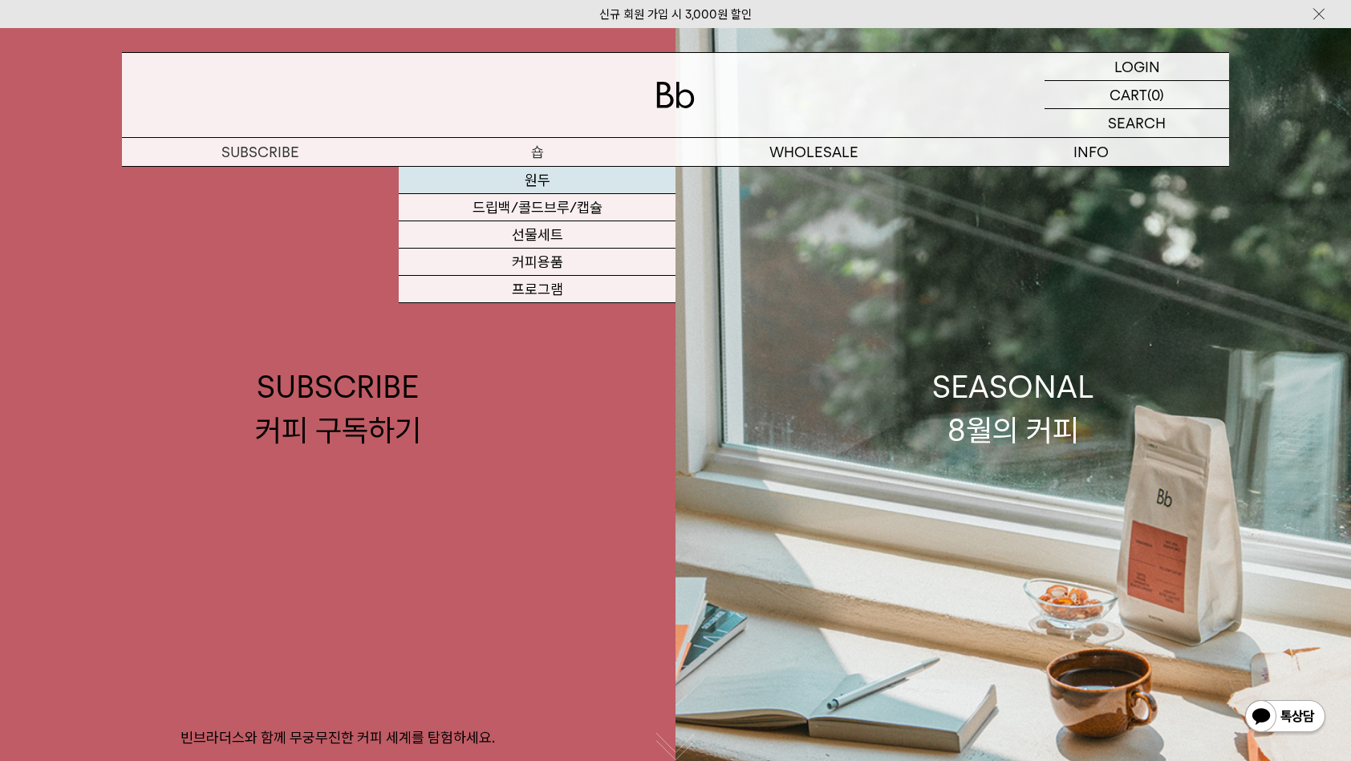
click at [553, 171] on link "원두" at bounding box center [537, 180] width 277 height 27
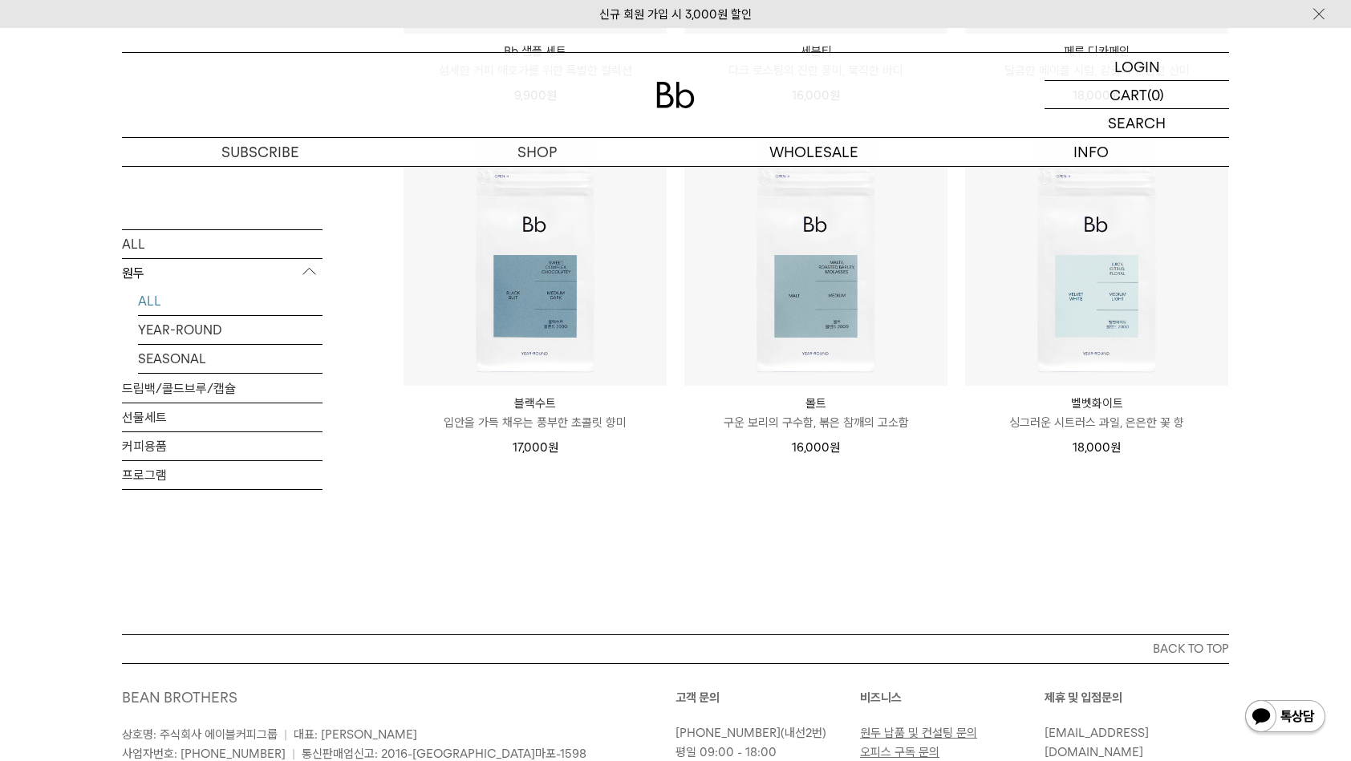
scroll to position [1283, 0]
click at [0, 0] on img at bounding box center [0, 0] width 0 height 0
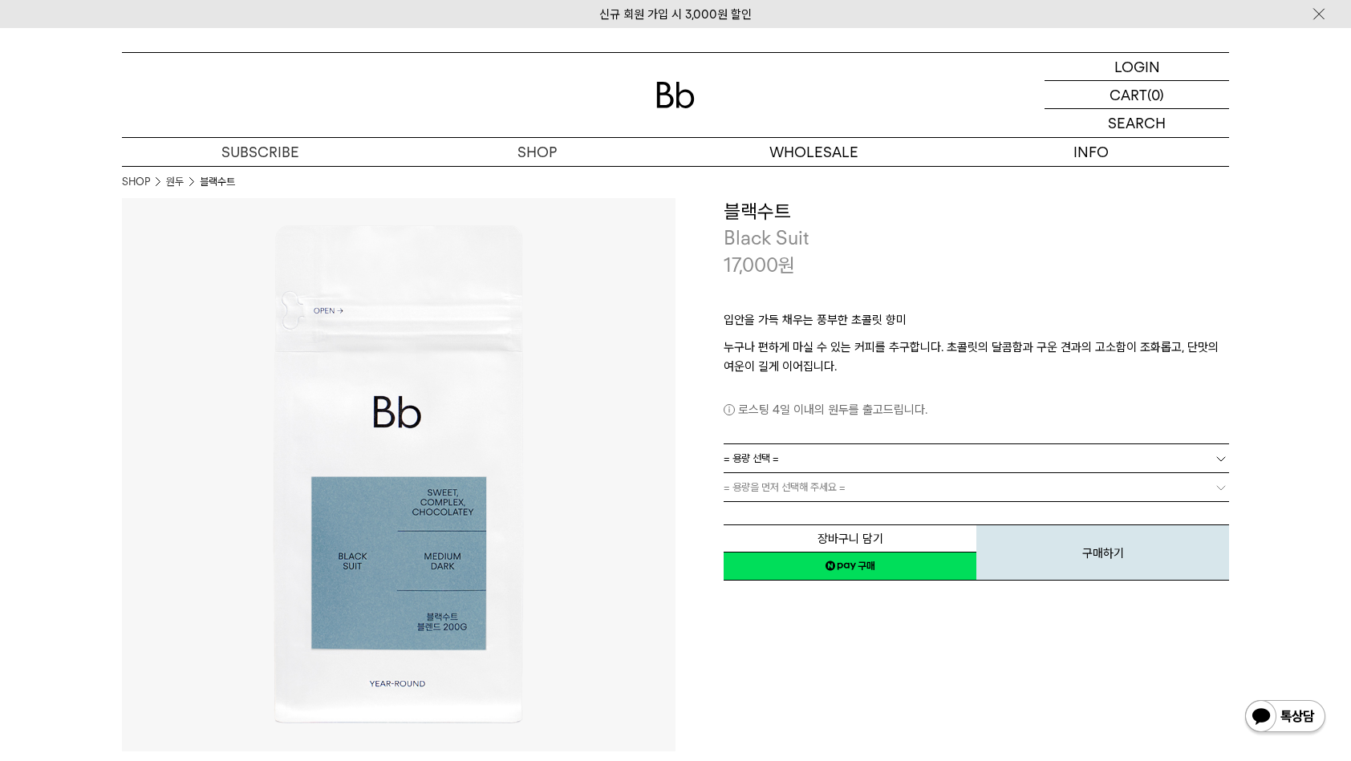
click at [784, 451] on link "= 용량 선택 =" at bounding box center [975, 458] width 505 height 28
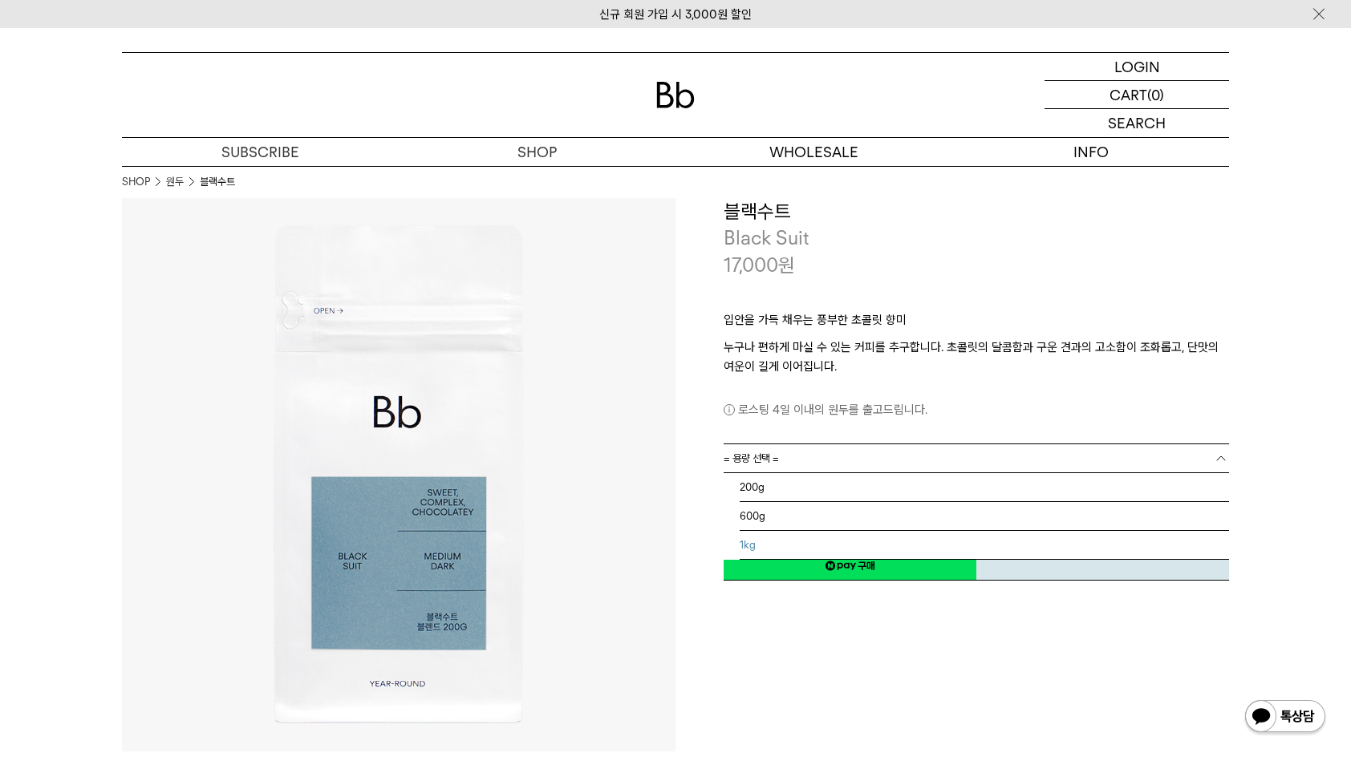
click at [766, 539] on li "1kg" at bounding box center [983, 545] width 489 height 29
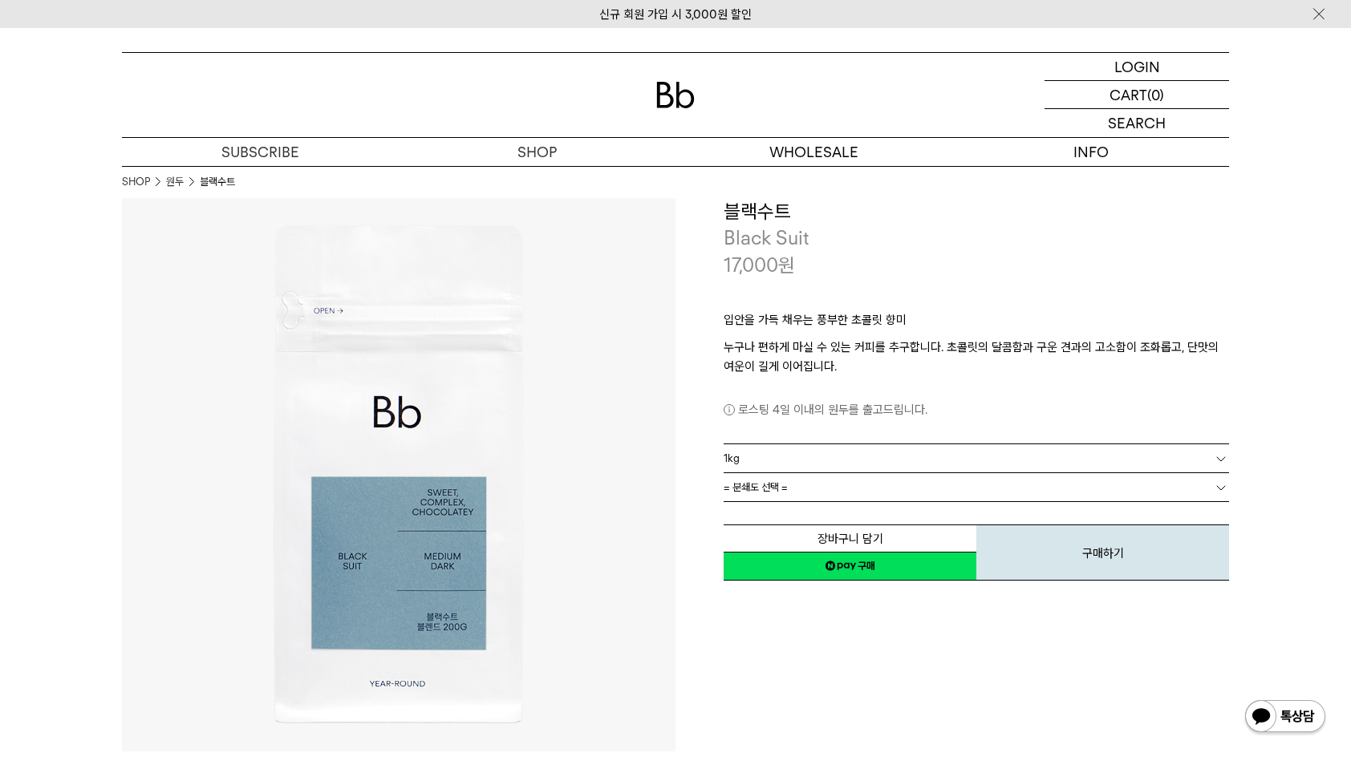
click at [772, 492] on span "= 분쇄도 선택 =" at bounding box center [755, 487] width 64 height 28
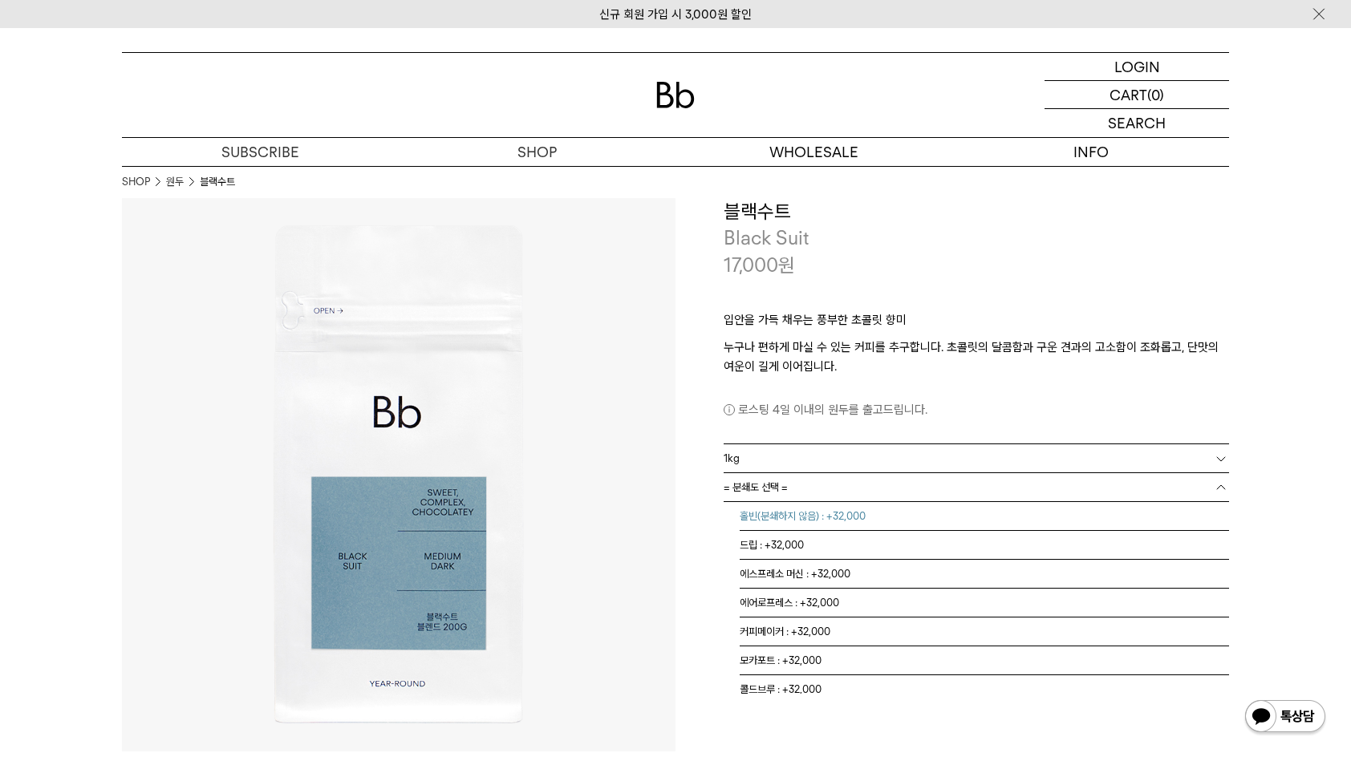
click at [776, 523] on li "홀빈(분쇄하지 않음) : +32,000" at bounding box center [983, 516] width 489 height 29
